Goal: Task Accomplishment & Management: Manage account settings

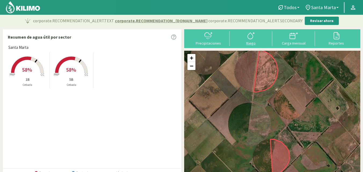
click at [251, 45] on div "Riego" at bounding box center [250, 43] width 39 height 4
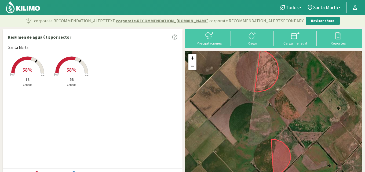
select select "1: Object"
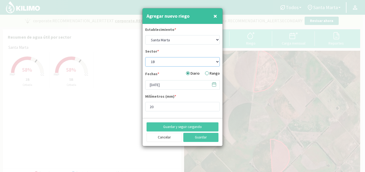
click at [158, 61] on select "1B 5B" at bounding box center [182, 61] width 75 height 9
click at [145, 57] on select "1B 5B" at bounding box center [182, 61] width 75 height 9
click at [207, 73] on label "Rango" at bounding box center [212, 74] width 15 height 6
click at [0, 0] on input "Rango" at bounding box center [0, 0] width 0 height 0
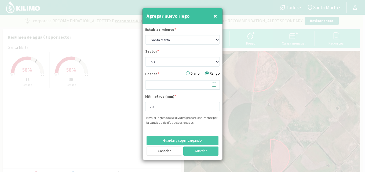
select select "4: Object"
type input "20"
click at [216, 85] on icon at bounding box center [214, 85] width 4 height 4
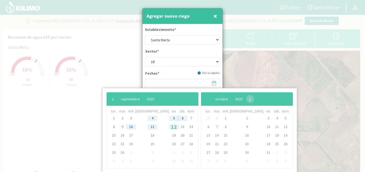
click at [170, 127] on span "12" at bounding box center [174, 127] width 9 height 9
click at [187, 127] on span "14" at bounding box center [191, 127] width 9 height 9
click at [178, 127] on span "13" at bounding box center [182, 127] width 9 height 9
click at [187, 127] on span "14" at bounding box center [191, 127] width 9 height 9
type input "[DATE] - [DATE]"
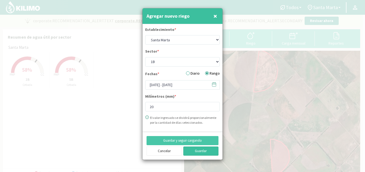
click at [199, 153] on button "Guardar" at bounding box center [200, 150] width 35 height 9
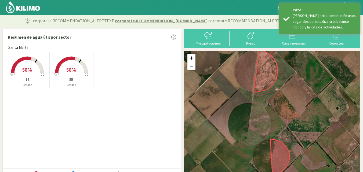
click at [64, 68] on rect at bounding box center [71, 73] width 43 height 43
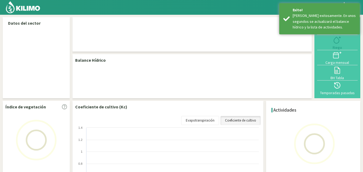
select select "1: Object"
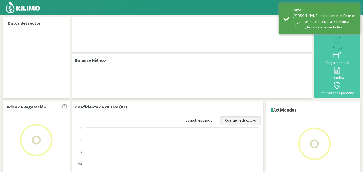
select select "1: Object"
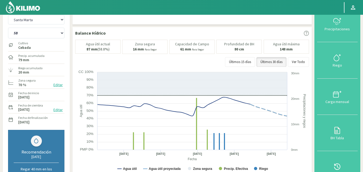
scroll to position [27, 0]
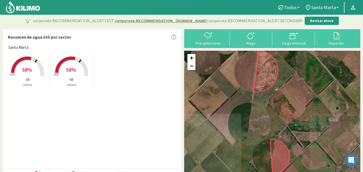
click at [72, 73] on rect at bounding box center [71, 73] width 43 height 43
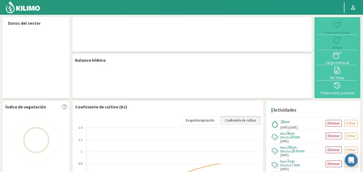
select select "1: Object"
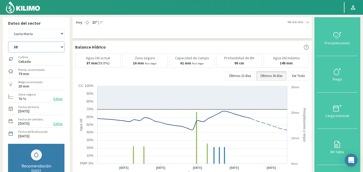
click at [43, 48] on select "1B 5B" at bounding box center [36, 47] width 56 height 11
select select "0: Object"
click at [8, 42] on select "1B 5B" at bounding box center [36, 47] width 56 height 11
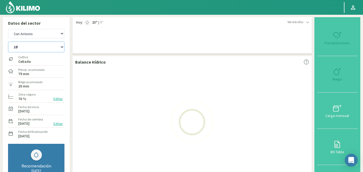
select select "3: Object"
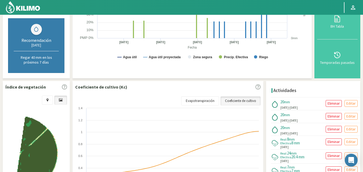
scroll to position [134, 0]
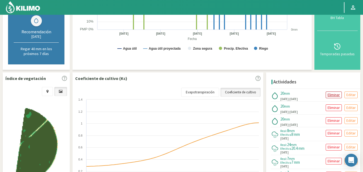
click at [329, 95] on p "Eliminar" at bounding box center [333, 95] width 12 height 6
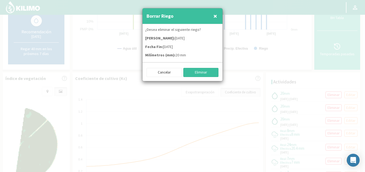
click at [192, 70] on button "Eliminar" at bounding box center [200, 72] width 35 height 9
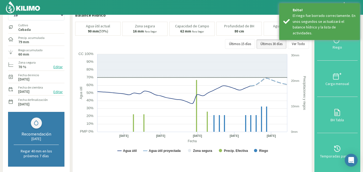
scroll to position [27, 0]
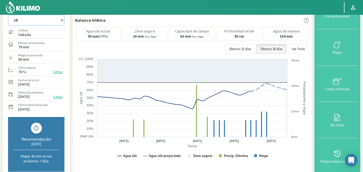
click at [39, 23] on select "1B 5B" at bounding box center [36, 20] width 56 height 11
click at [8, 15] on select "1B 5B" at bounding box center [36, 20] width 56 height 11
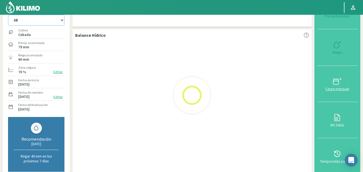
select select "2: Object"
select select "5: Object"
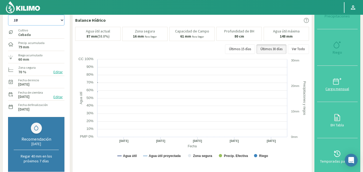
select select "5: Object"
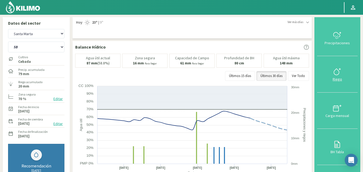
click at [338, 78] on div "Riego" at bounding box center [336, 79] width 37 height 4
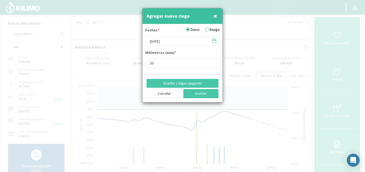
click at [207, 29] on label "Rango" at bounding box center [212, 30] width 15 height 6
click at [0, 0] on input "Rango" at bounding box center [0, 0] width 0 height 0
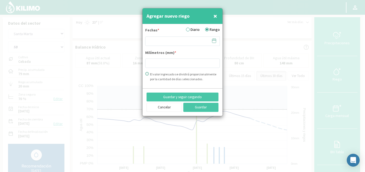
click at [215, 43] on svg-icon at bounding box center [213, 41] width 5 height 5
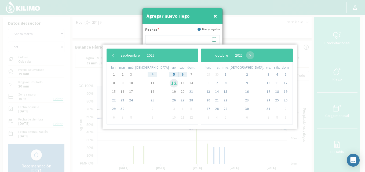
click at [170, 84] on span "12" at bounding box center [174, 83] width 9 height 9
click at [187, 83] on span "14" at bounding box center [191, 83] width 9 height 9
type input "12/09/2025 - 14/09/2025"
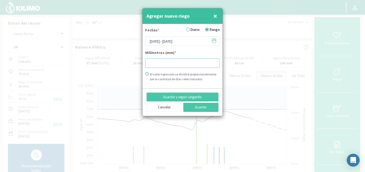
click at [164, 64] on input "number" at bounding box center [182, 62] width 75 height 9
type input "20"
click at [189, 109] on button "Guardar" at bounding box center [200, 107] width 35 height 9
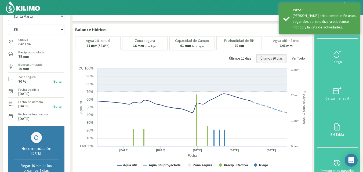
scroll to position [27, 0]
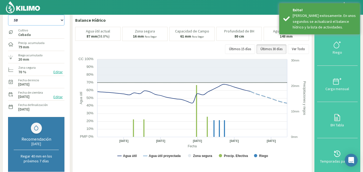
click at [19, 24] on select "1B 5B" at bounding box center [36, 20] width 56 height 11
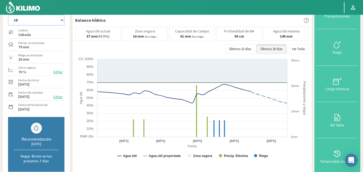
click at [8, 15] on select "1B 5B" at bounding box center [36, 20] width 56 height 11
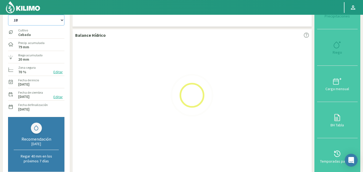
select select "5: Object"
select select "7: Object"
select select "6: Object"
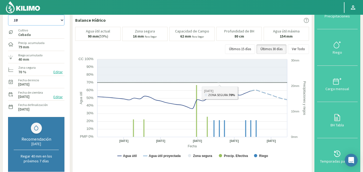
click at [216, 74] on icon at bounding box center [191, 70] width 189 height 23
click at [36, 14] on link at bounding box center [24, 7] width 38 height 15
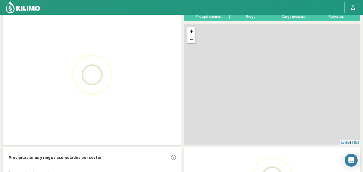
scroll to position [39, 0]
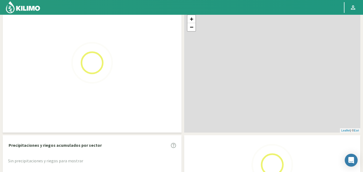
click at [37, 16] on div at bounding box center [92, 62] width 179 height 139
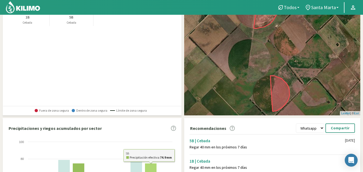
scroll to position [56, 0]
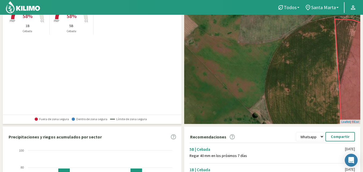
click at [62, 23] on p "5B" at bounding box center [72, 26] width 44 height 6
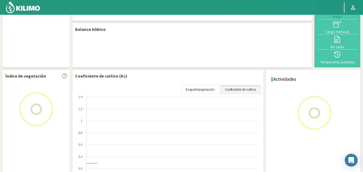
scroll to position [44, 0]
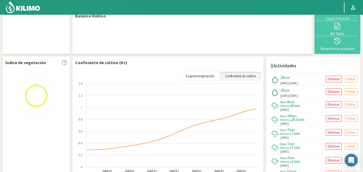
select select "1: Object"
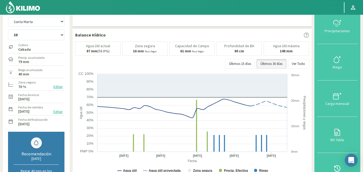
scroll to position [0, 0]
